Goal: Task Accomplishment & Management: Use online tool/utility

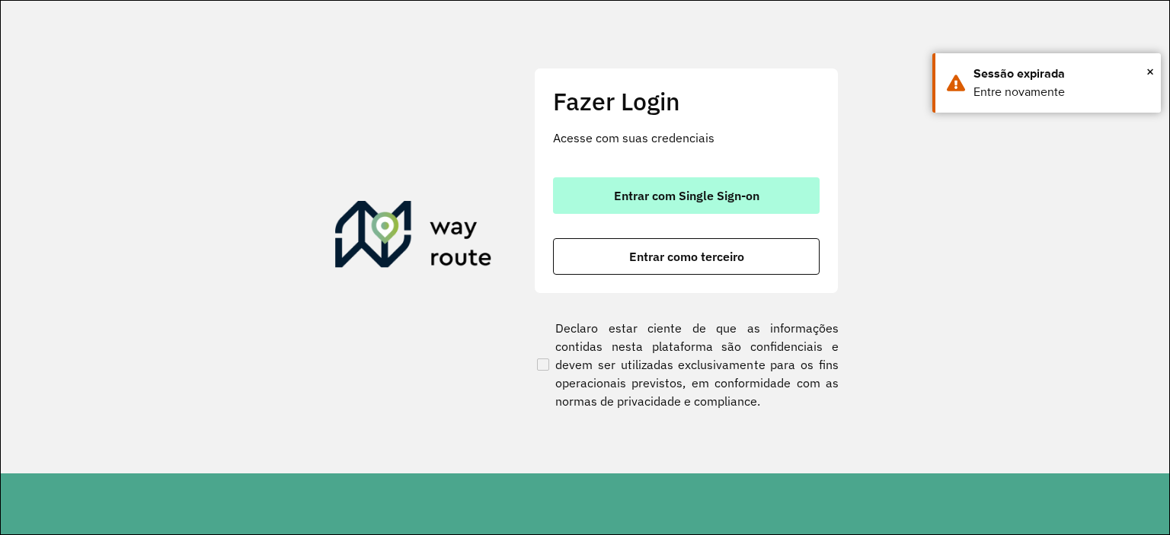
click at [641, 198] on span "Entrar com Single Sign-on" at bounding box center [686, 196] width 145 height 12
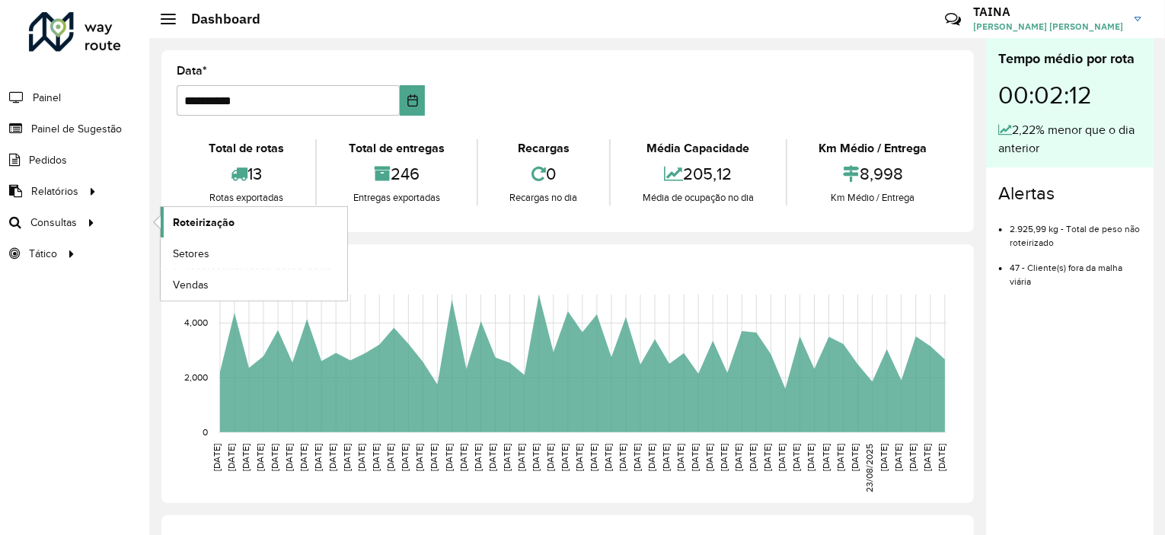
click at [204, 219] on span "Roteirização" at bounding box center [204, 223] width 62 height 16
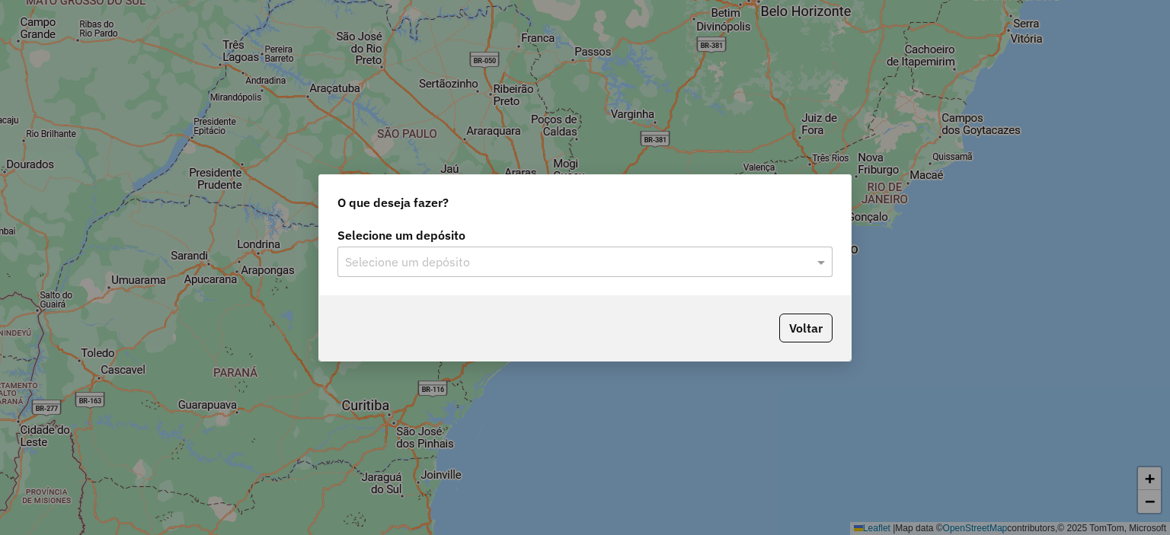
click at [564, 257] on input "text" at bounding box center [569, 263] width 449 height 18
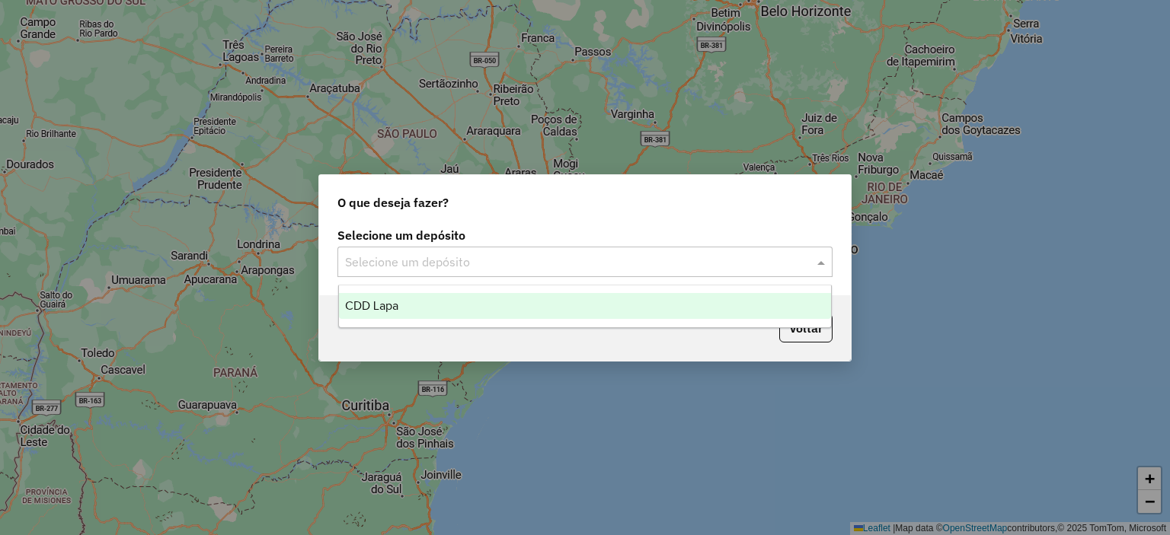
click at [405, 307] on div "CDD Lapa" at bounding box center [585, 306] width 493 height 26
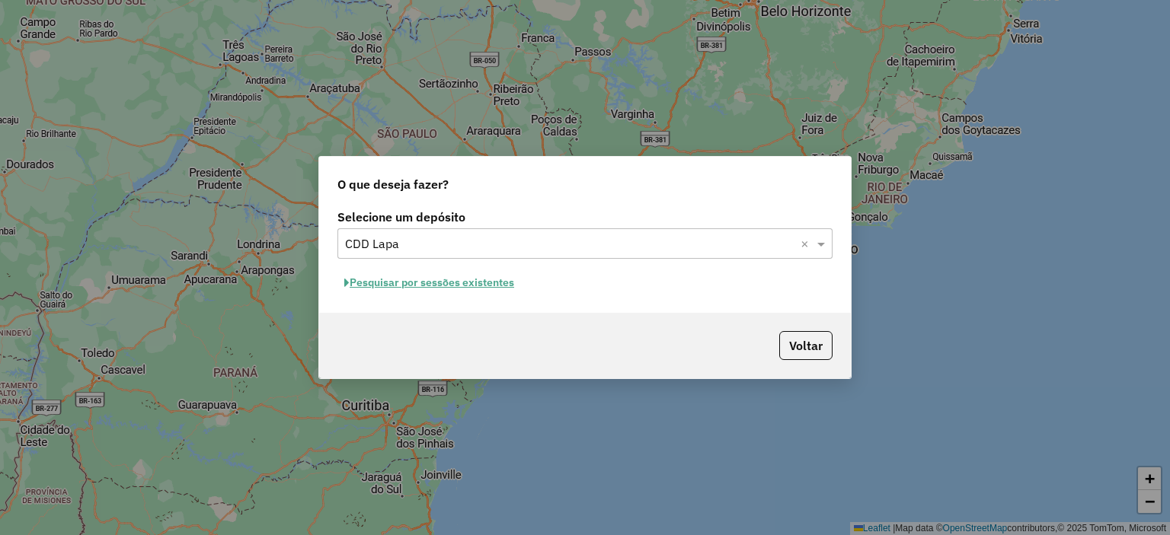
click at [479, 287] on button "Pesquisar por sessões existentes" at bounding box center [429, 283] width 184 height 24
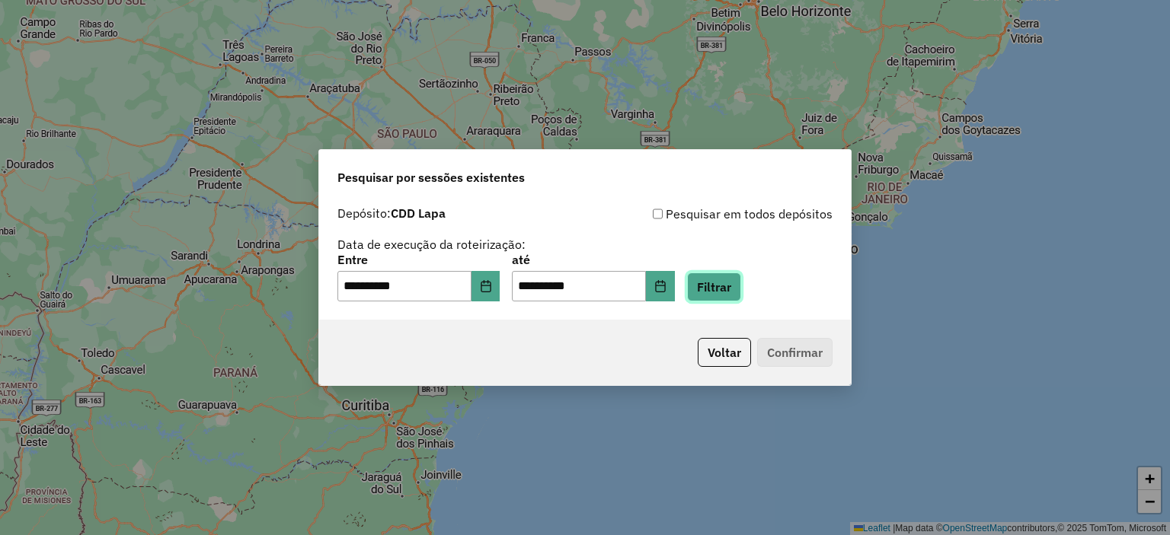
click at [716, 281] on button "Filtrar" at bounding box center [714, 287] width 54 height 29
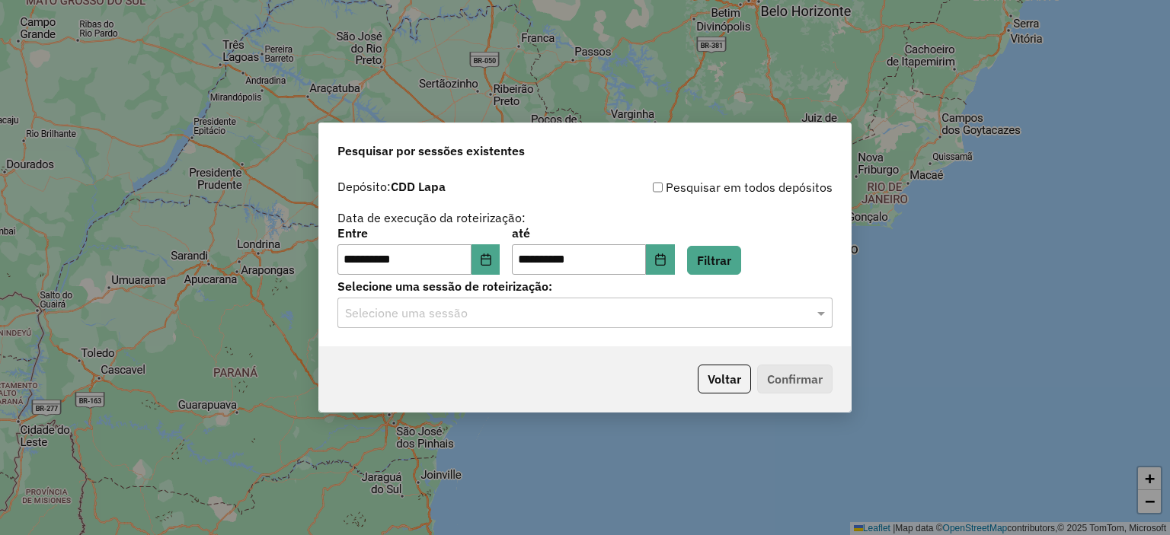
click at [449, 316] on input "text" at bounding box center [569, 314] width 449 height 18
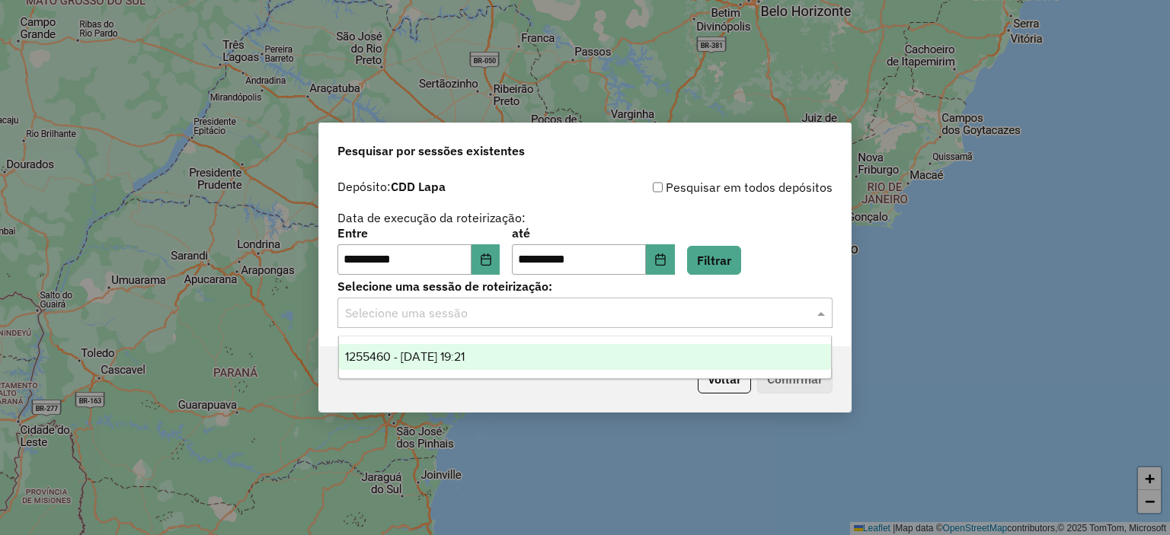
click at [446, 356] on span "1255460 - 29/08/2025 19:21" at bounding box center [405, 356] width 120 height 13
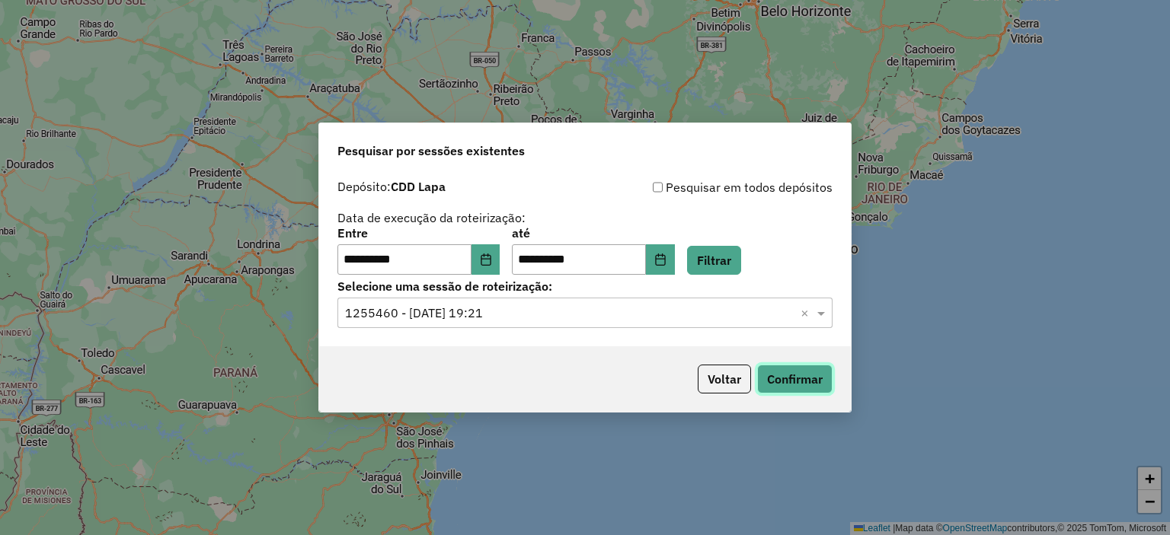
click at [797, 378] on button "Confirmar" at bounding box center [794, 379] width 75 height 29
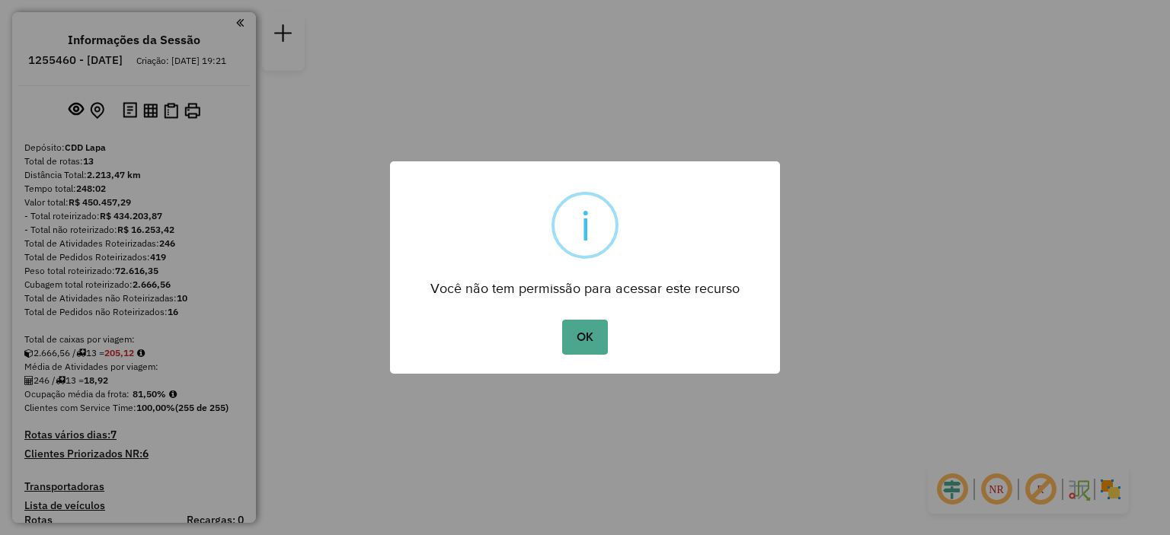
click at [797, 378] on div "× i Você não tem permissão para acessar este recurso OK No Cancel" at bounding box center [585, 267] width 1170 height 535
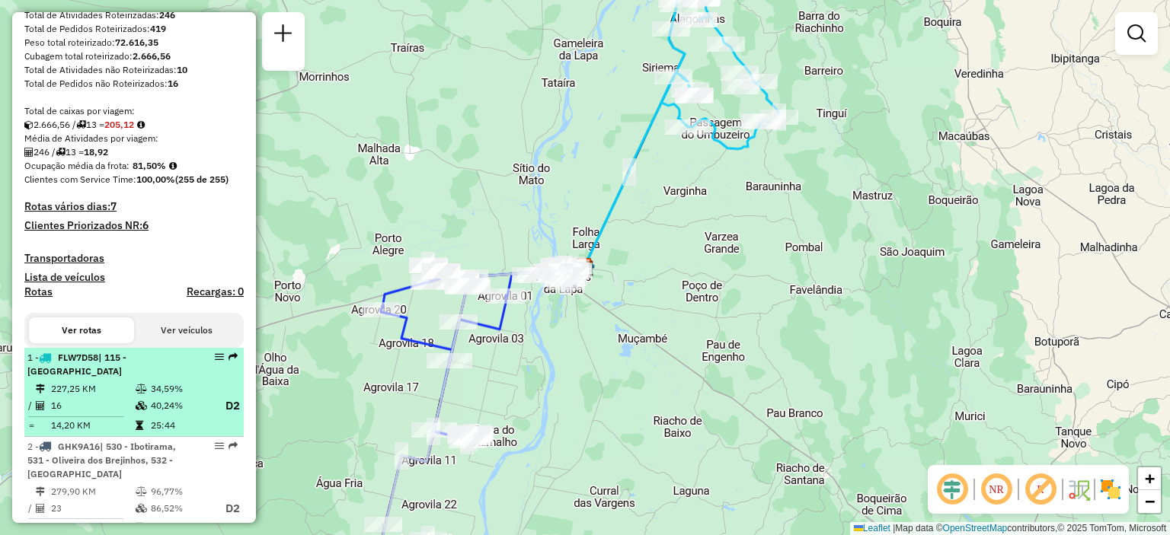
scroll to position [305, 0]
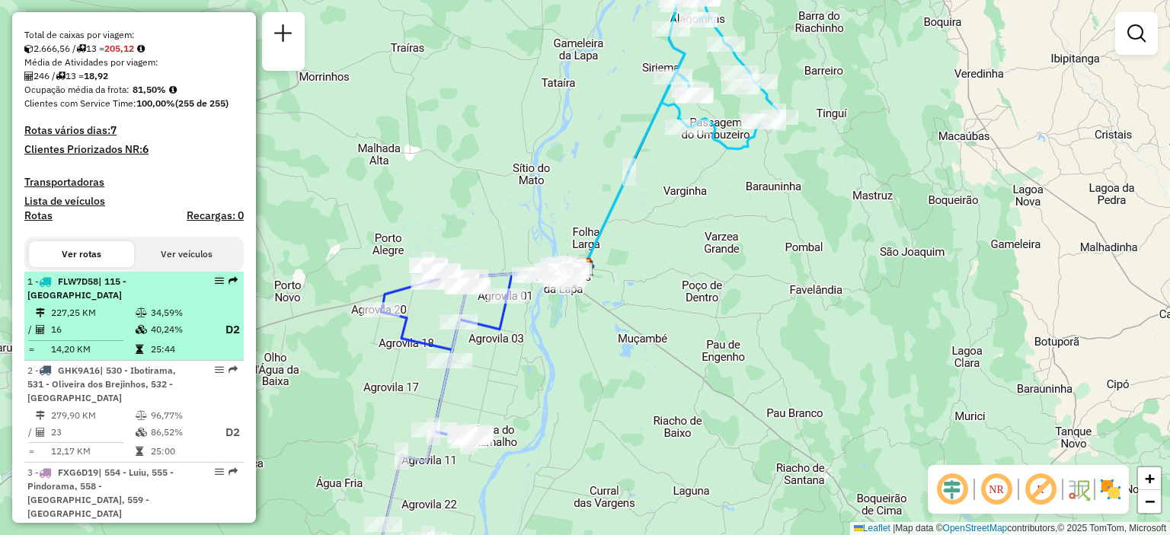
click at [131, 301] on div "1 - FLW7D58 | 115 - [GEOGRAPHIC_DATA]" at bounding box center [107, 288] width 161 height 27
select select "**********"
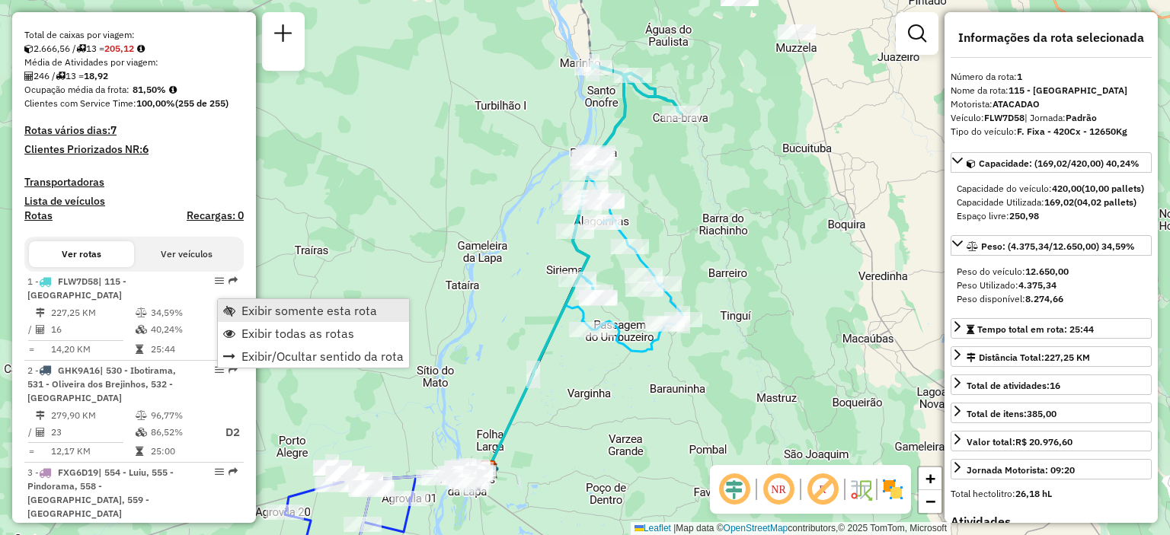
click at [227, 304] on link "Exibir somente esta rota" at bounding box center [313, 310] width 191 height 23
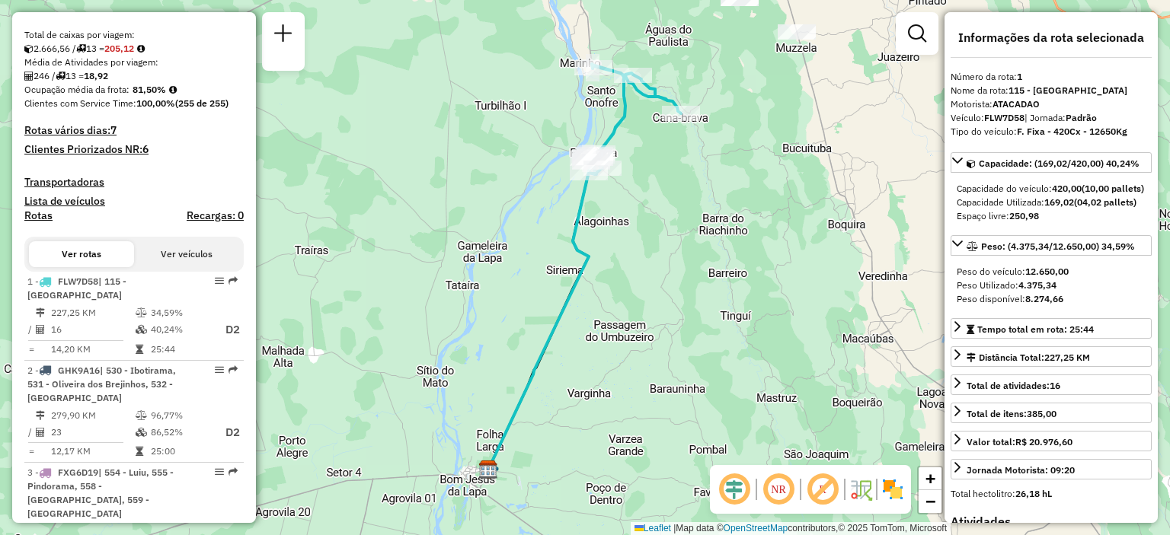
click at [778, 494] on em at bounding box center [778, 489] width 37 height 37
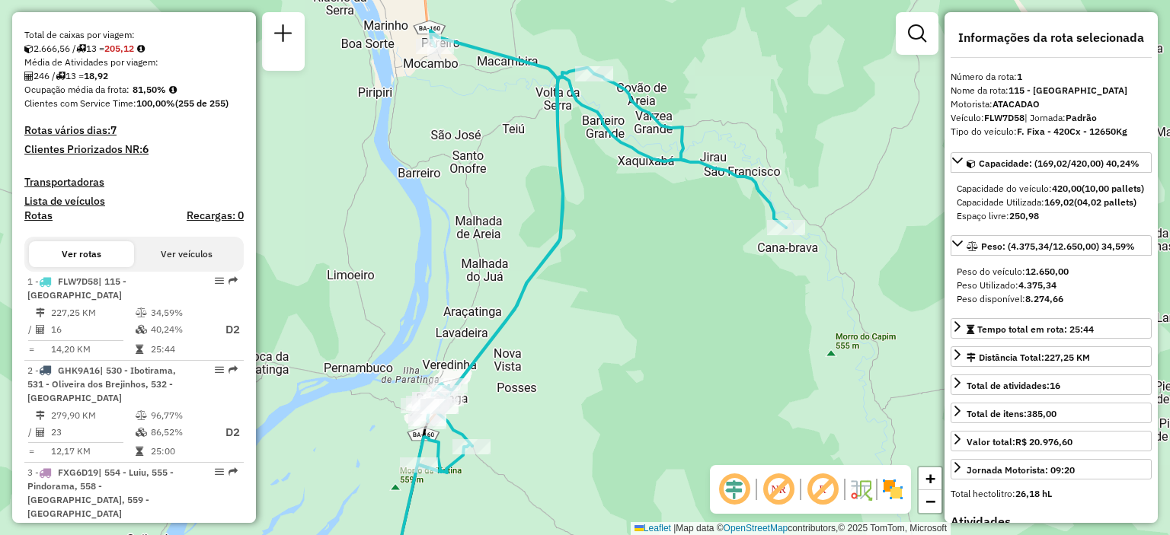
drag, startPoint x: 567, startPoint y: 257, endPoint x: 579, endPoint y: 225, distance: 33.5
click at [579, 225] on div "Janela de atendimento Grade de atendimento Capacidade Transportadoras Veículos …" at bounding box center [585, 267] width 1170 height 535
